Goal: Find specific page/section: Find specific page/section

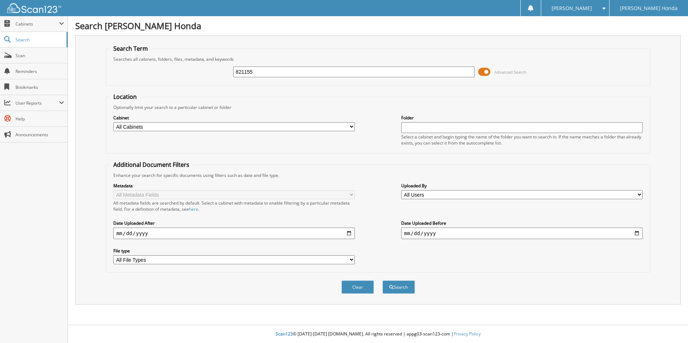
type input "821155"
click at [383, 281] on button "Search" at bounding box center [399, 287] width 32 height 13
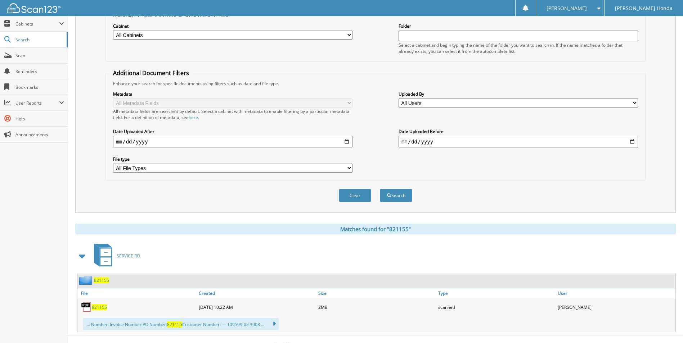
scroll to position [103, 0]
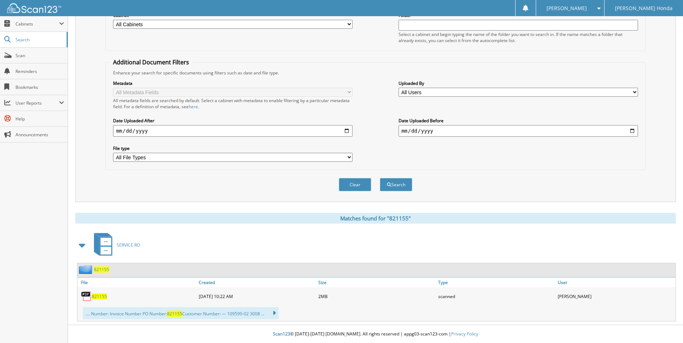
click at [97, 295] on span "821155" at bounding box center [99, 297] width 15 height 6
click at [85, 294] on img at bounding box center [86, 296] width 11 height 11
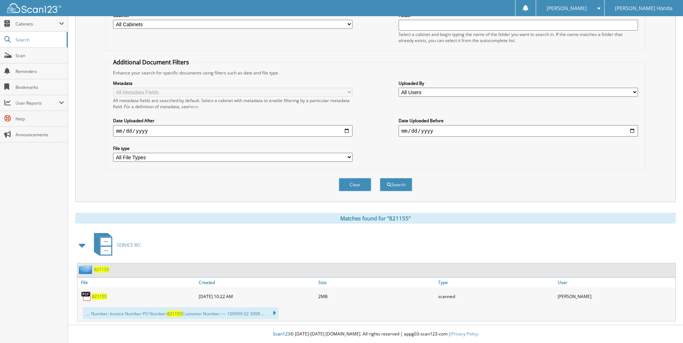
click at [85, 294] on img at bounding box center [86, 296] width 11 height 11
click at [97, 296] on span "821155" at bounding box center [99, 297] width 15 height 6
